Goal: Navigation & Orientation: Find specific page/section

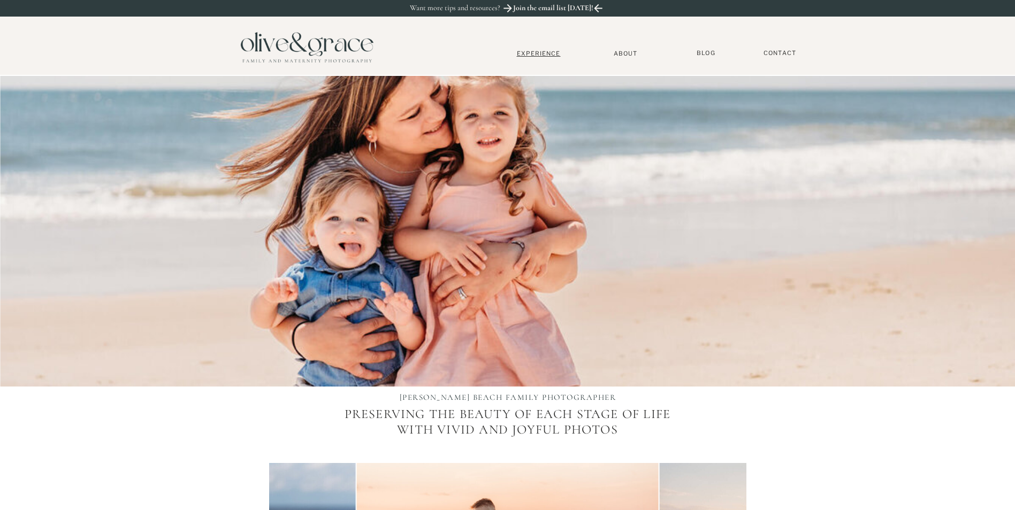
click at [538, 54] on nav "Experience" at bounding box center [538, 53] width 71 height 7
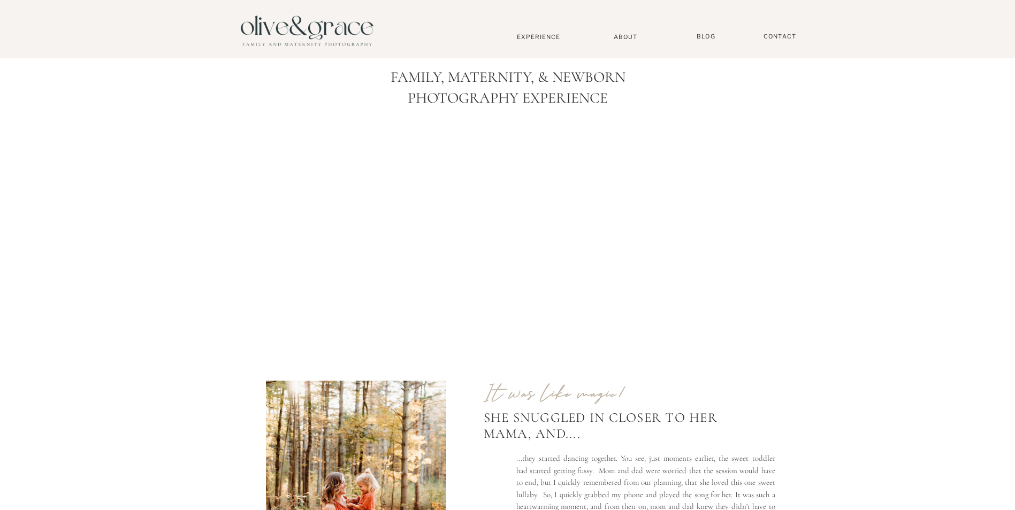
click at [630, 37] on nav "About" at bounding box center [625, 36] width 33 height 7
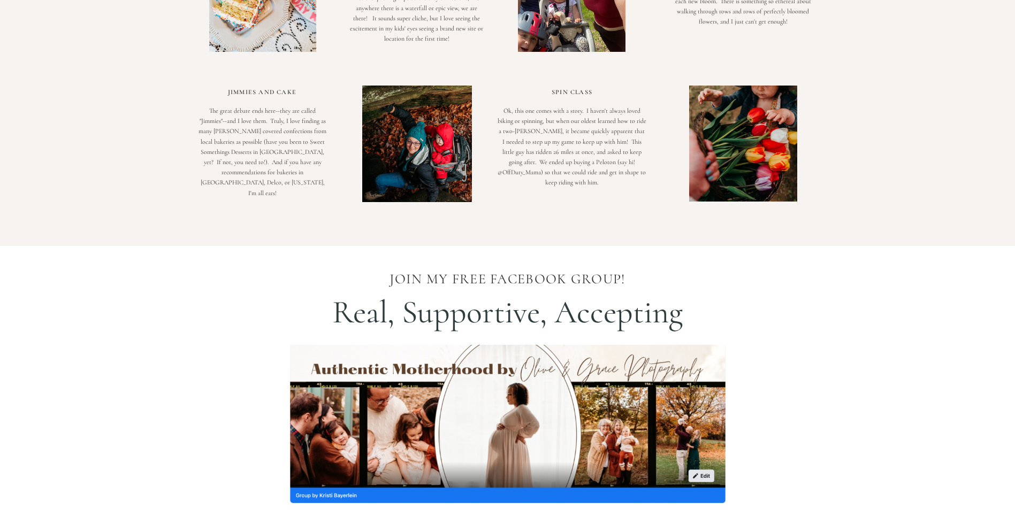
scroll to position [1391, 0]
